Goal: Register for event/course

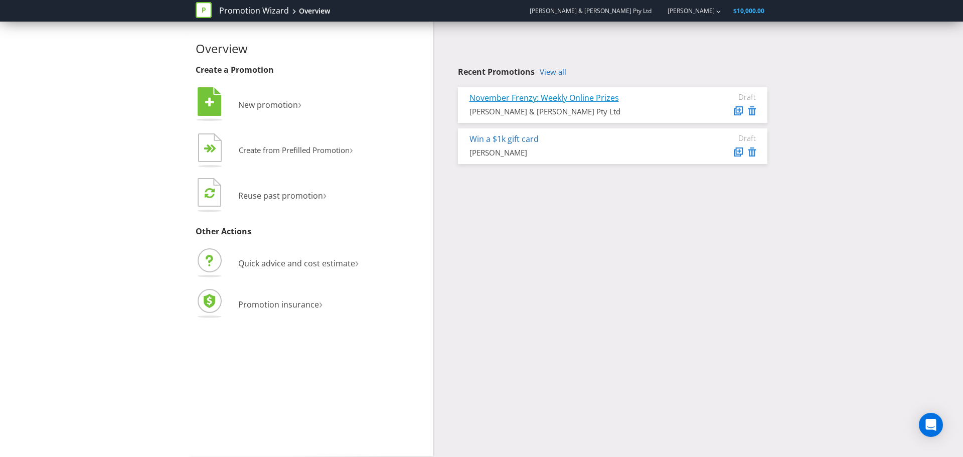
click at [572, 101] on link "November Frenzy: Weekly Online Prizes" at bounding box center [545, 97] width 150 height 11
click at [506, 98] on link "November Frenzy: Weekly Online Prizes" at bounding box center [545, 97] width 150 height 11
